Goal: Information Seeking & Learning: Check status

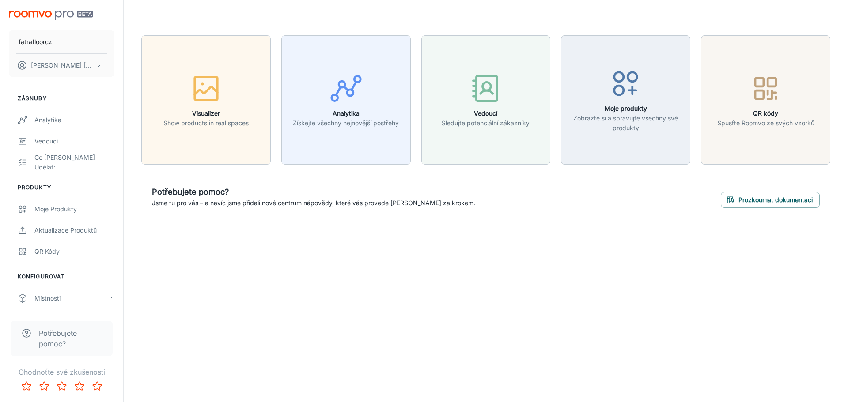
click at [12, 402] on icon "button" at bounding box center [8, 408] width 9 height 9
click at [83, 212] on div "Moje produkty" at bounding box center [74, 209] width 80 height 10
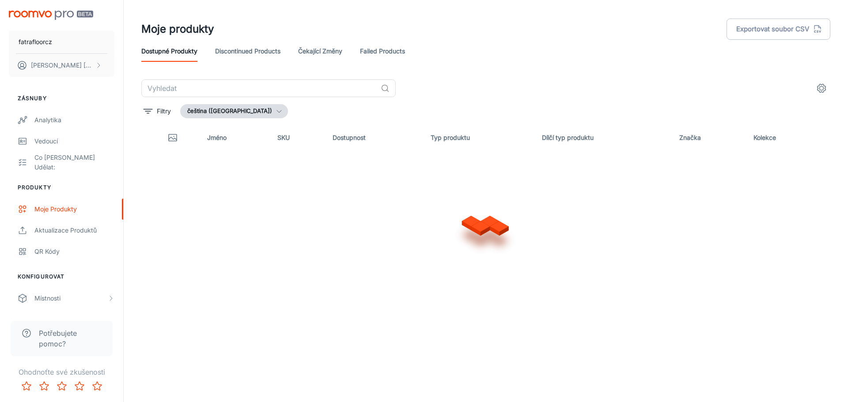
click at [195, 118] on button "čeština ([GEOGRAPHIC_DATA])" at bounding box center [234, 111] width 108 height 14
click at [190, 87] on div at bounding box center [424, 201] width 848 height 402
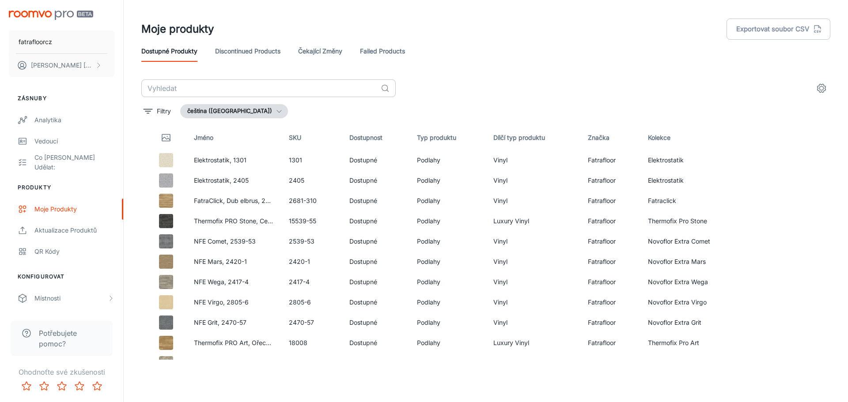
click at [185, 88] on input "text" at bounding box center [259, 88] width 236 height 18
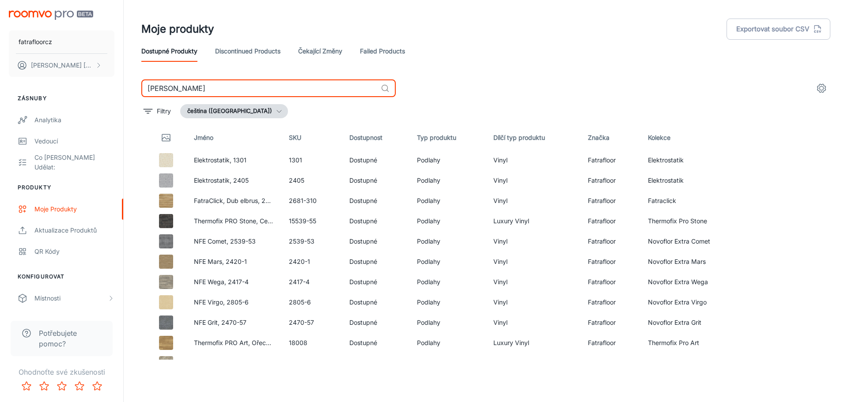
type input "garis"
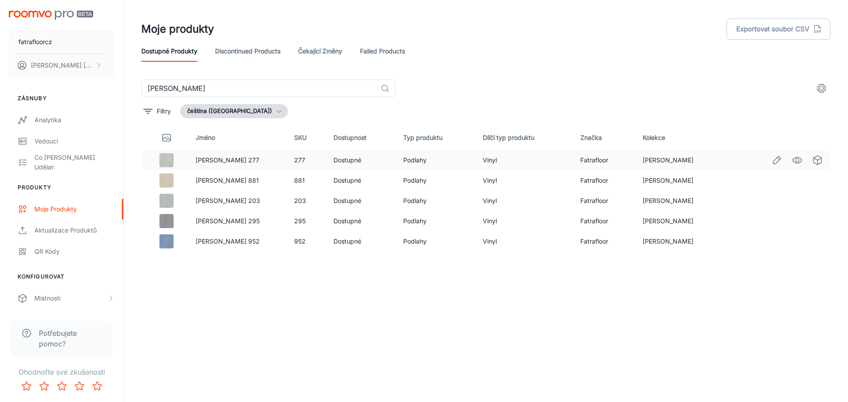
click at [351, 161] on td "Dostupné" at bounding box center [361, 160] width 70 height 20
click at [772, 161] on icon "Edit" at bounding box center [776, 160] width 11 height 11
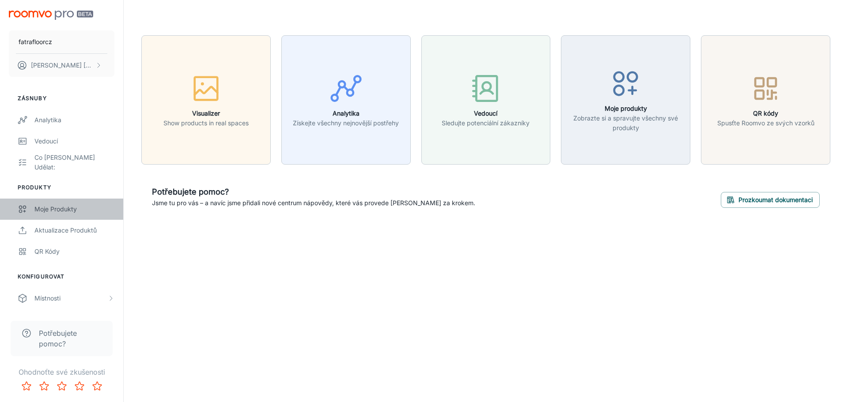
click at [58, 207] on div "Moje produkty" at bounding box center [74, 209] width 80 height 10
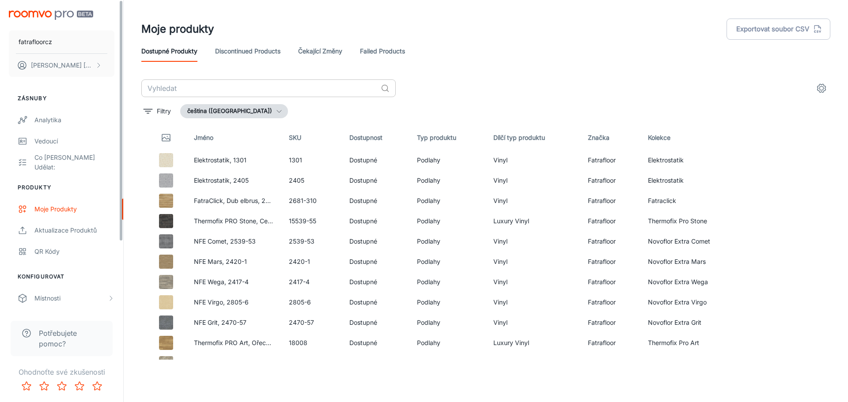
click at [304, 88] on input "text" at bounding box center [259, 88] width 236 height 18
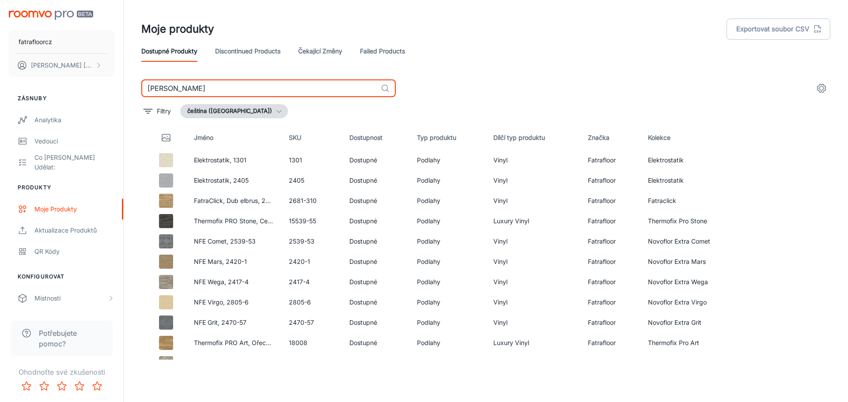
type input "garis"
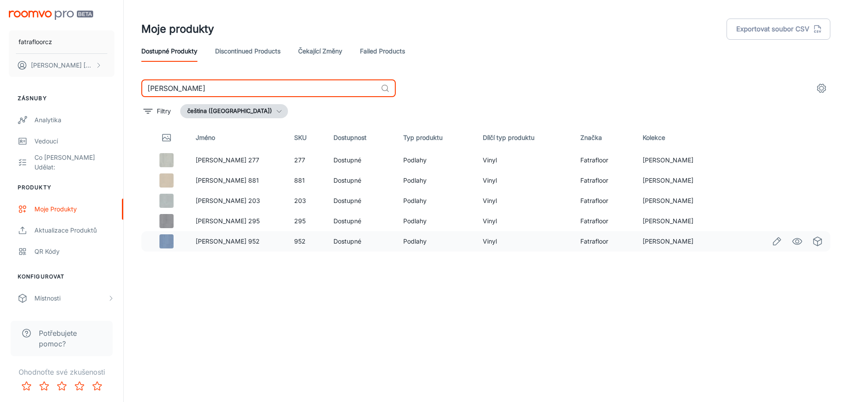
click at [396, 249] on td "Podlahy" at bounding box center [435, 241] width 79 height 20
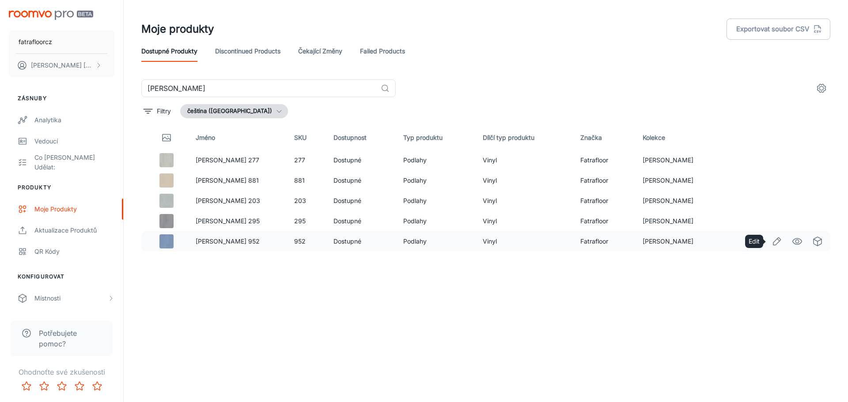
click at [775, 242] on icon "Edit" at bounding box center [776, 241] width 11 height 11
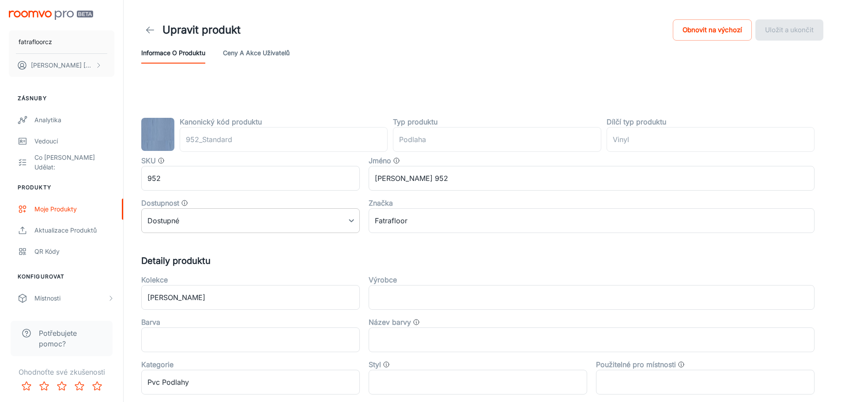
click at [207, 217] on body "fatrafloorcz David Hrdina Zásnuby Analytika Vedoucí Co je potřeba udělat: Produ…" at bounding box center [420, 201] width 841 height 402
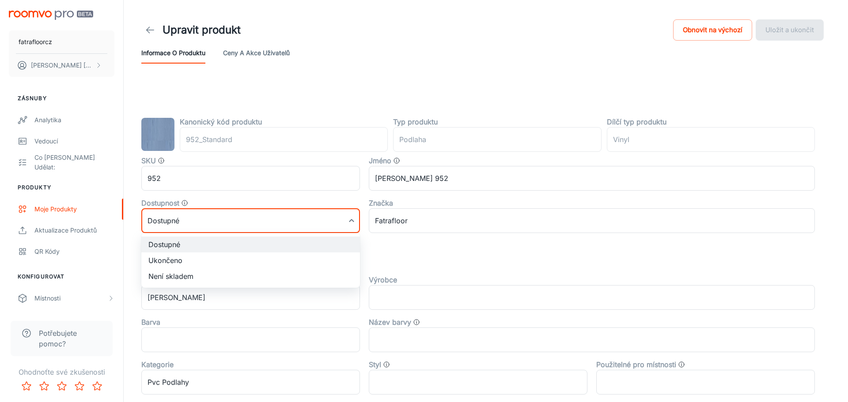
click at [207, 217] on div at bounding box center [424, 201] width 848 height 402
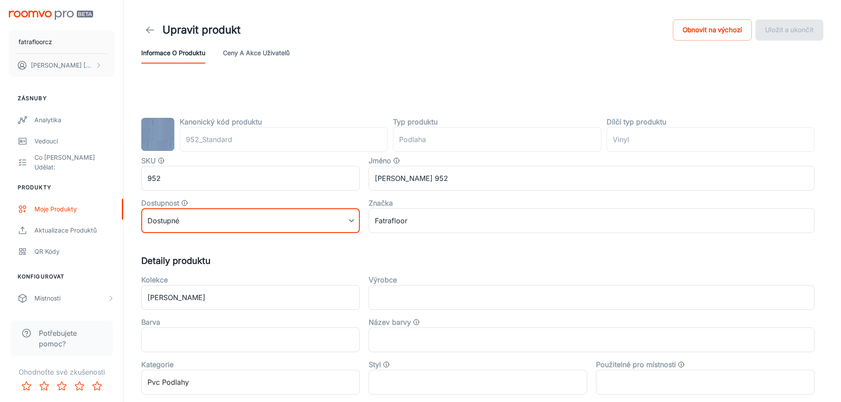
click at [453, 248] on div "Kanonický kód produktu 952_Standard ​ Typ produktu podlaha ​ Dílčí typ produktu…" at bounding box center [482, 379] width 682 height 525
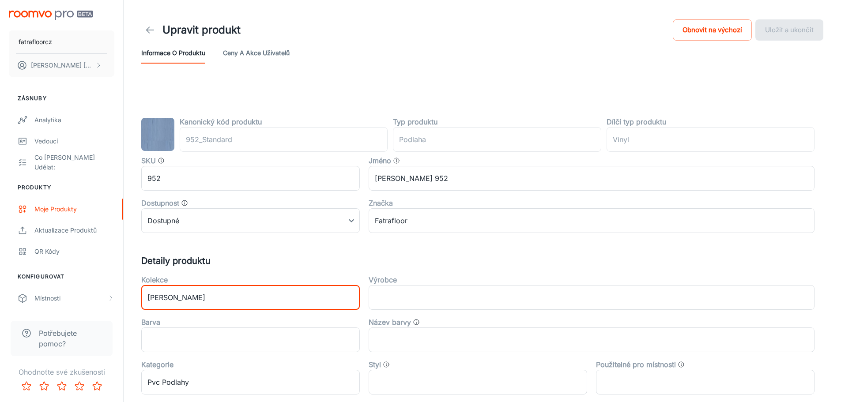
click at [235, 288] on input "Garis" at bounding box center [250, 297] width 219 height 25
click at [244, 263] on h5 "Detaily produktu" at bounding box center [482, 260] width 682 height 13
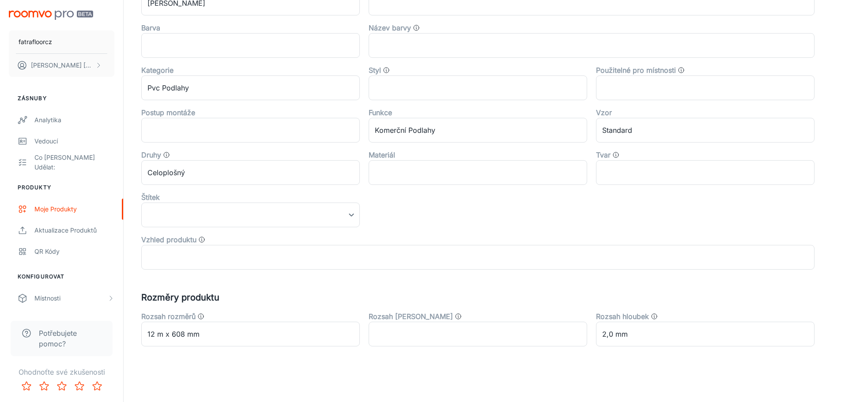
scroll to position [295, 0]
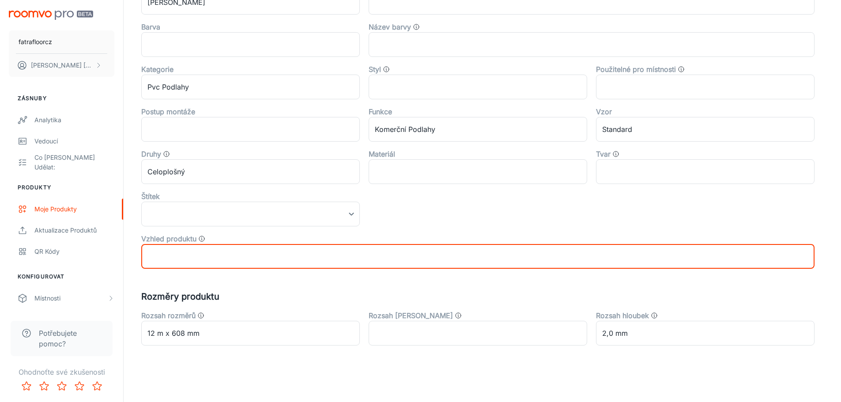
click at [303, 246] on input "text" at bounding box center [477, 256] width 673 height 25
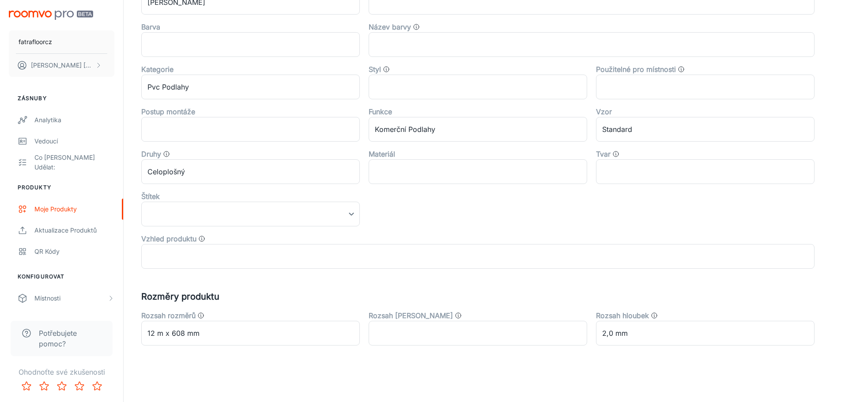
click at [347, 290] on div "Kanonický kód produktu 952_Standard ​ Typ produktu podlaha ​ Dílčí typ produktu…" at bounding box center [482, 83] width 682 height 525
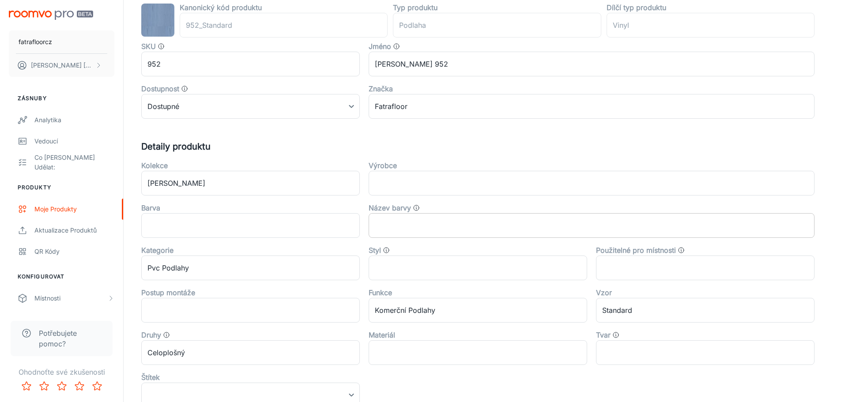
scroll to position [0, 0]
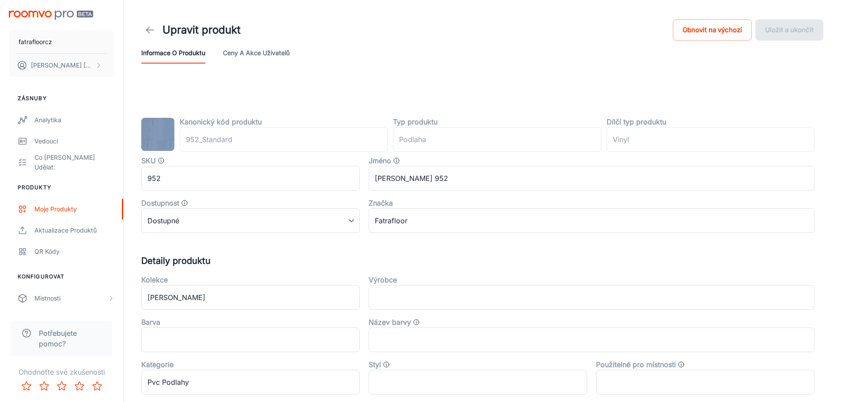
click at [284, 49] on button "Ceny a akce uživatelů" at bounding box center [256, 52] width 67 height 21
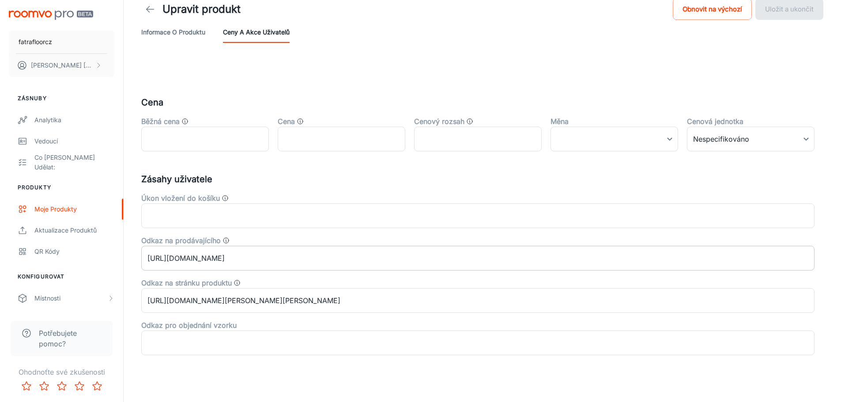
scroll to position [30, 0]
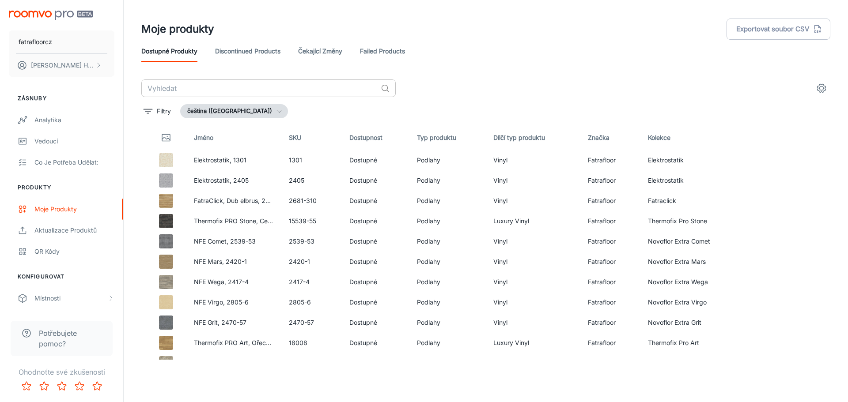
drag, startPoint x: 168, startPoint y: 88, endPoint x: 173, endPoint y: 89, distance: 4.9
click at [168, 88] on input "text" at bounding box center [259, 88] width 236 height 18
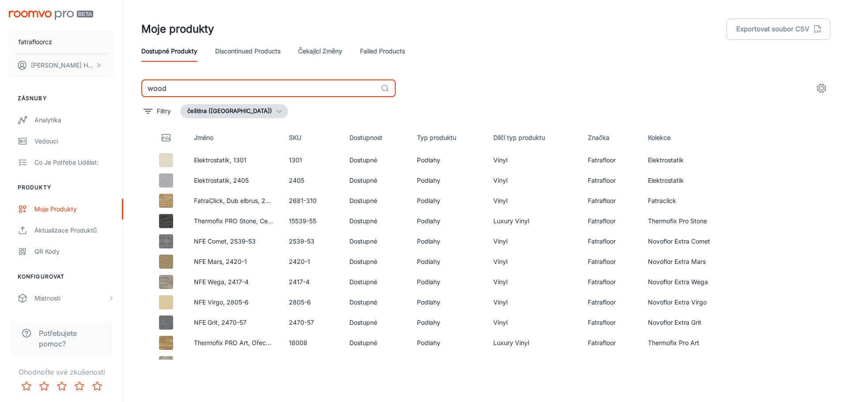
type input "wood"
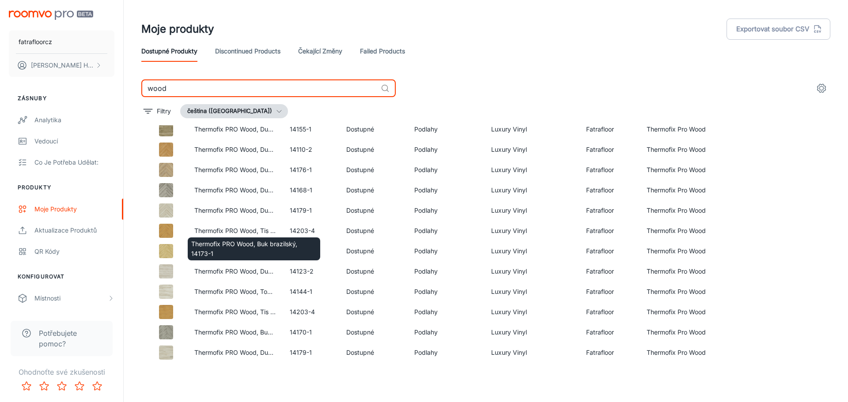
scroll to position [440, 0]
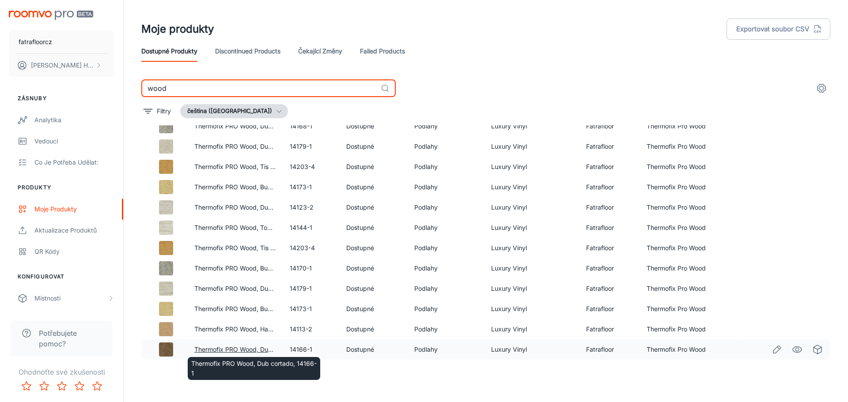
click at [242, 351] on link "Thermofix PRO Wood, Dub cortado, 14166-1" at bounding box center [258, 350] width 128 height 8
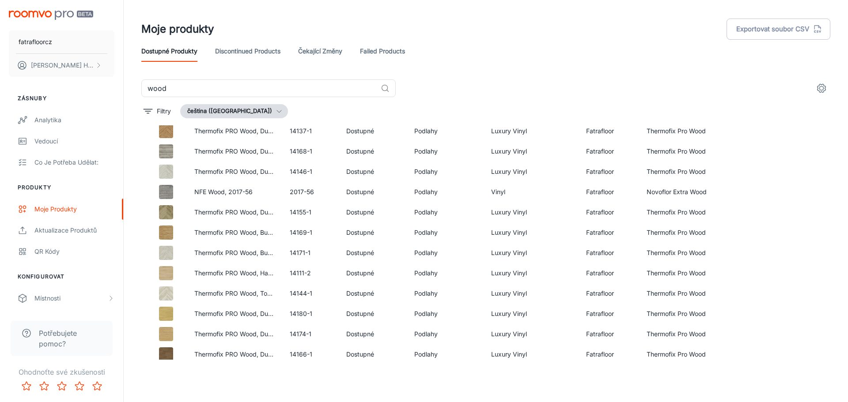
scroll to position [968, 0]
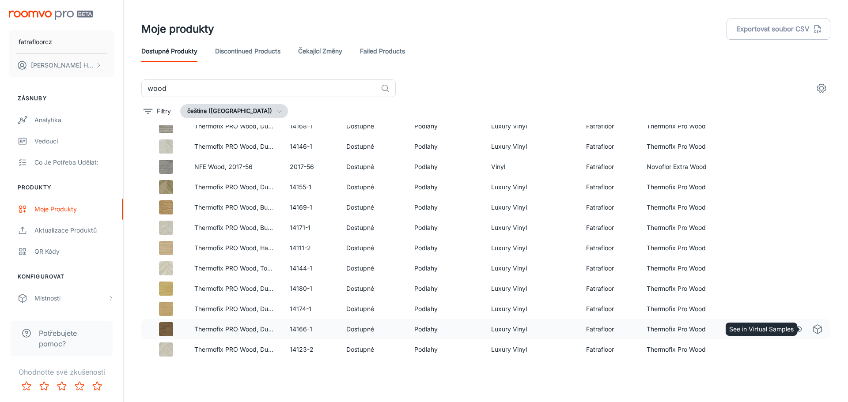
click at [813, 329] on polyline "See in Virtual Samples" at bounding box center [817, 328] width 8 height 2
click at [793, 332] on icon "See in Visualizer" at bounding box center [797, 329] width 11 height 11
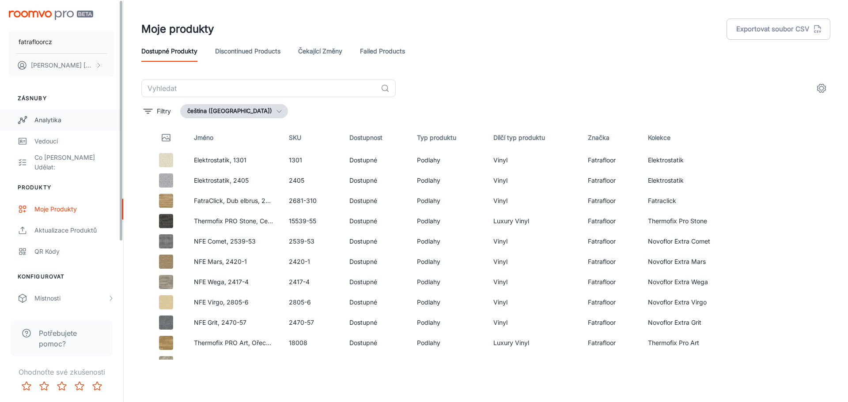
click at [83, 117] on div "Analytika" at bounding box center [74, 120] width 80 height 10
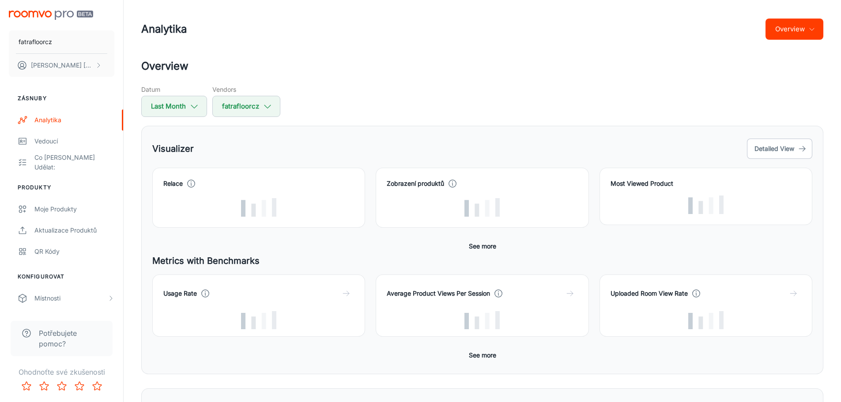
click at [450, 67] on h2 "Overview" at bounding box center [482, 66] width 682 height 16
drag, startPoint x: 447, startPoint y: 63, endPoint x: 302, endPoint y: 105, distance: 151.2
click at [446, 61] on h2 "Overview" at bounding box center [482, 66] width 682 height 16
click at [179, 106] on button "Last Month" at bounding box center [174, 106] width 66 height 21
select select "8"
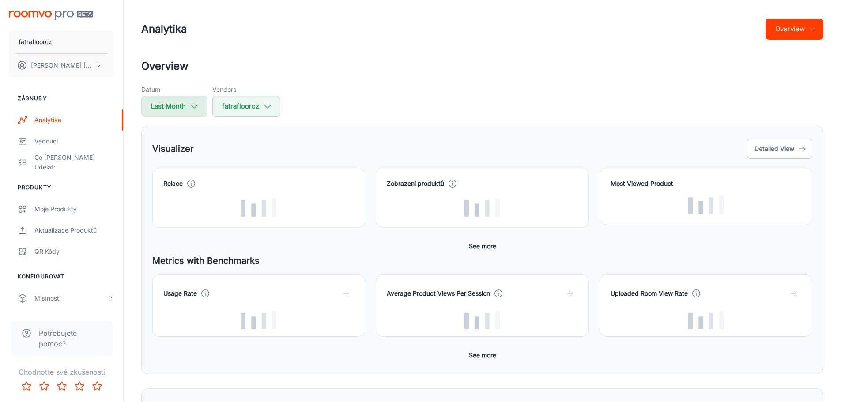
select select "2025"
select select "8"
select select "2025"
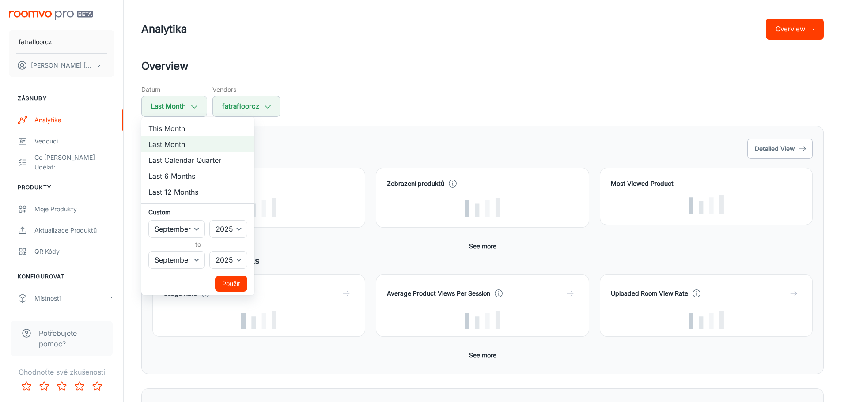
click at [181, 127] on li "This Month" at bounding box center [197, 129] width 113 height 16
select select "9"
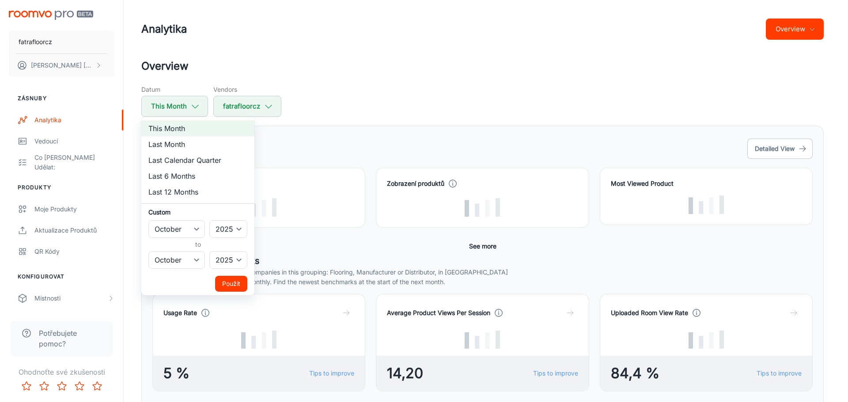
click at [168, 97] on div at bounding box center [424, 201] width 848 height 402
select select "8"
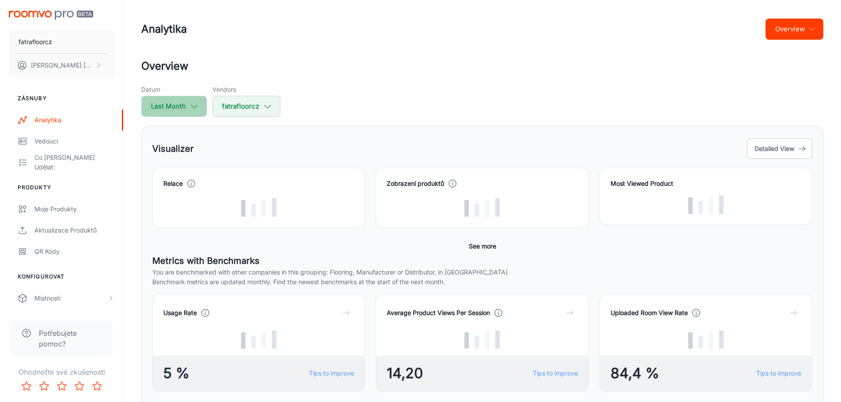
click at [177, 111] on button "Last Month" at bounding box center [174, 106] width 66 height 21
select select "8"
select select "2025"
select select "8"
select select "2025"
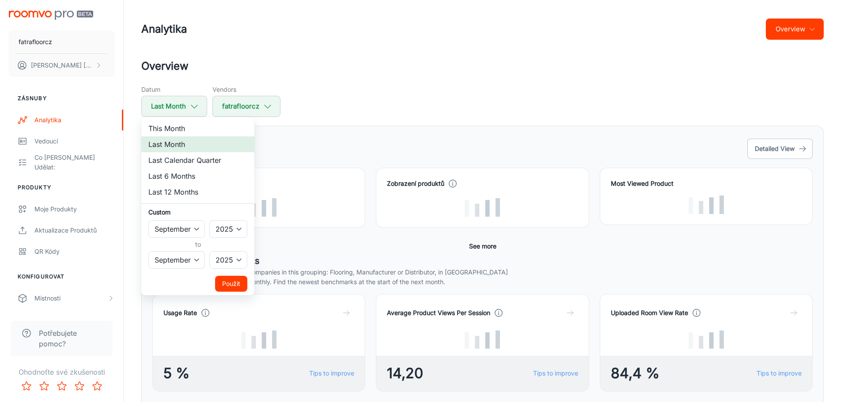
click at [184, 145] on li "Last Month" at bounding box center [197, 144] width 113 height 16
click at [525, 92] on div at bounding box center [424, 201] width 848 height 402
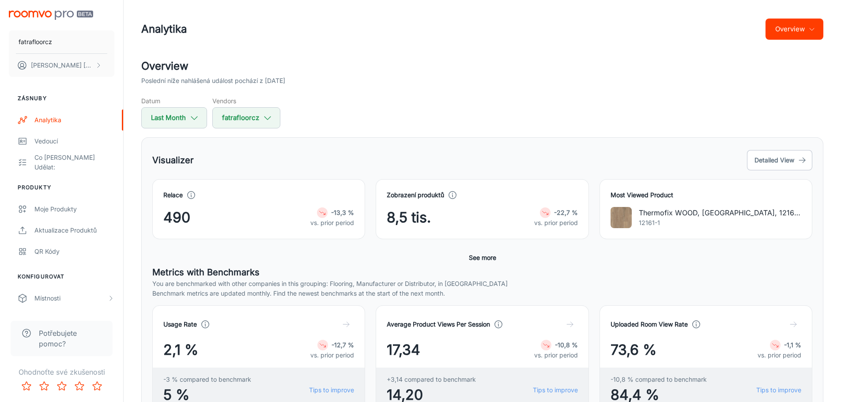
click at [432, 82] on div "Poslední níže nahlášená událost pochází z 2025-09-30" at bounding box center [482, 81] width 682 height 10
click at [423, 76] on div "Poslední níže nahlášená událost pochází z 2025-09-30" at bounding box center [482, 81] width 682 height 10
click at [420, 74] on div "Overview Poslední níže nahlášená událost pochází z 2025-09-30" at bounding box center [482, 71] width 682 height 27
click at [415, 71] on h2 "Overview" at bounding box center [482, 66] width 682 height 16
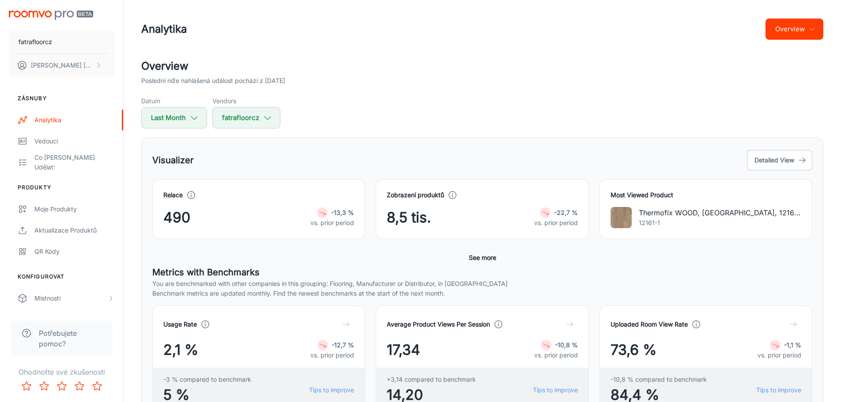
click at [397, 104] on div "Datum Last Month Vendors fatrafloorcz" at bounding box center [482, 112] width 682 height 32
drag, startPoint x: 392, startPoint y: 102, endPoint x: 372, endPoint y: 94, distance: 21.1
click at [372, 94] on div "Overview Poslední níže nahlášená událost pochází z 2025-09-30 Datum Last Month …" at bounding box center [482, 93] width 682 height 70
drag, startPoint x: 359, startPoint y: 95, endPoint x: 357, endPoint y: 88, distance: 6.9
click at [357, 88] on div "Overview Poslední níže nahlášená událost pochází z 2025-09-30 Datum Last Month …" at bounding box center [482, 93] width 682 height 70
